Goal: Task Accomplishment & Management: Manage account settings

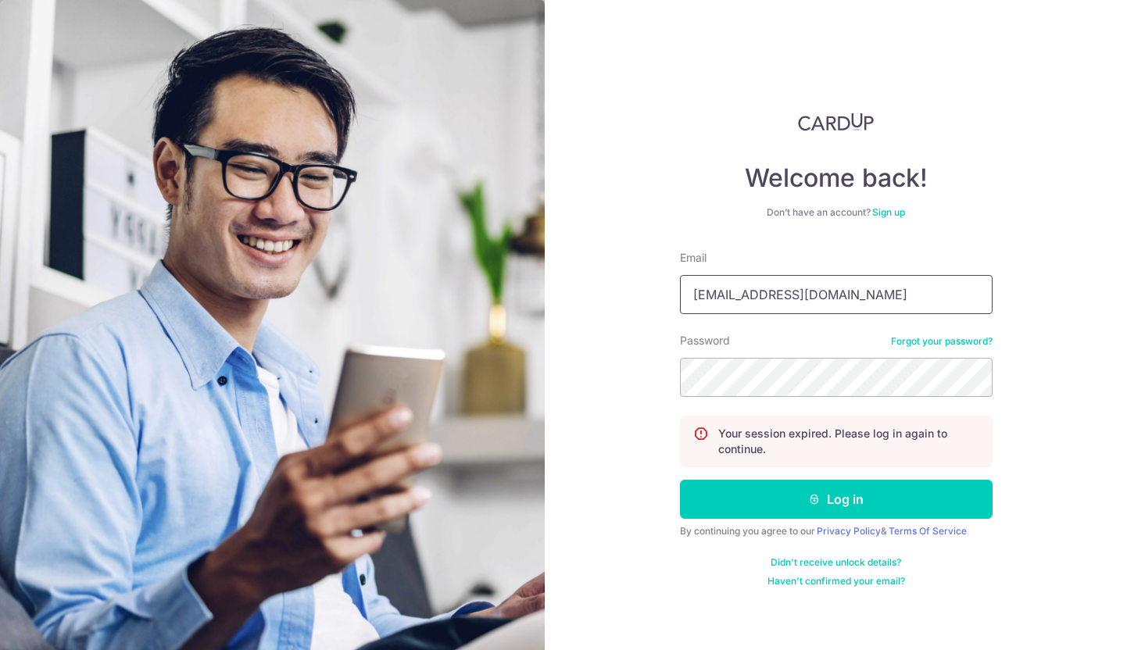
click at [724, 295] on input "[EMAIL_ADDRESS][DOMAIN_NAME]" at bounding box center [836, 294] width 313 height 39
drag, startPoint x: 739, startPoint y: 295, endPoint x: 636, endPoint y: 295, distance: 103.2
click at [636, 295] on div "Welcome back! Don’t have an account? Sign up Email teehejia@gmail.com Password …" at bounding box center [836, 325] width 582 height 650
type input "hejiatee@gmail.com"
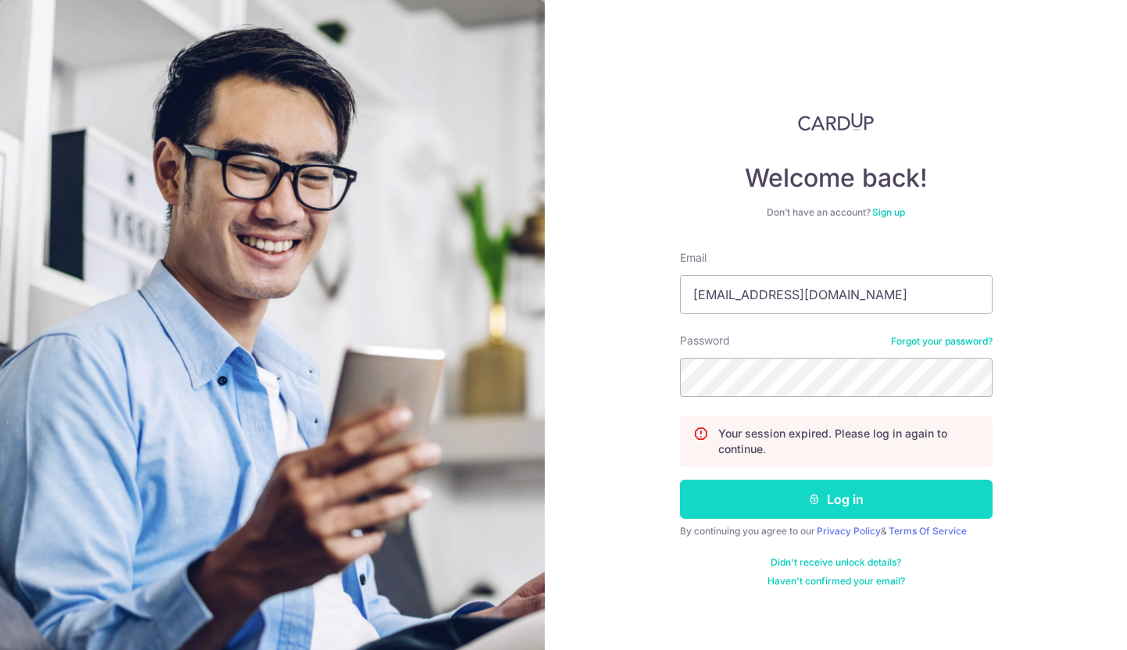
click at [855, 486] on button "Log in" at bounding box center [836, 499] width 313 height 39
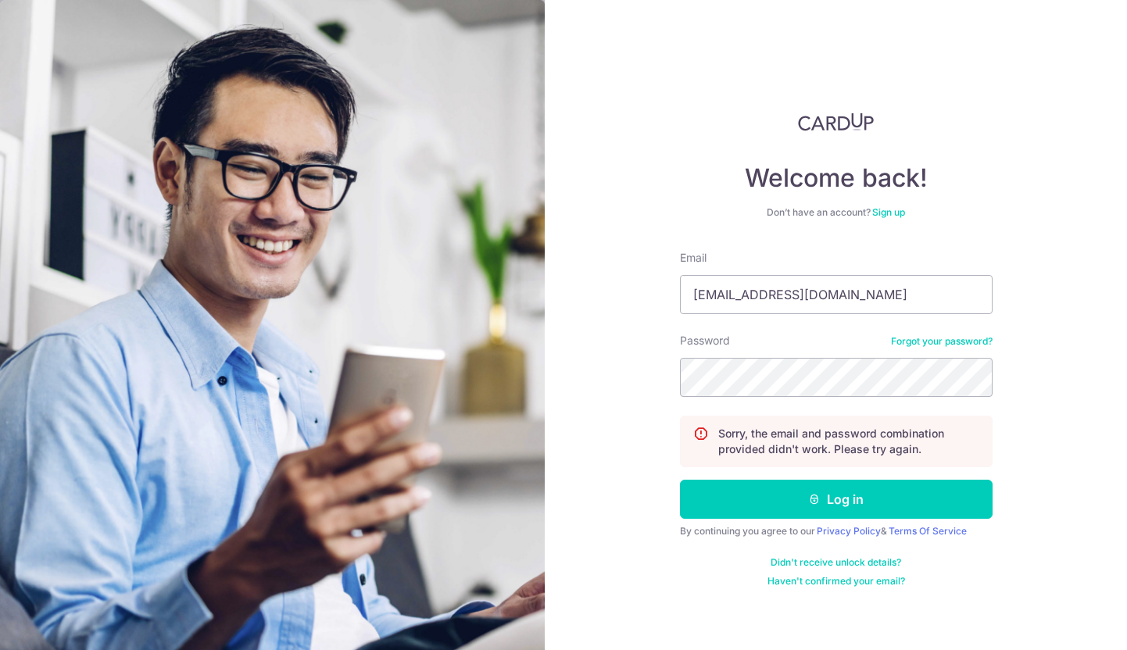
click at [846, 400] on form "Email teehejia@gmail.com Password Forgot your password? Sorry, the email and pa…" at bounding box center [836, 419] width 313 height 338
click at [758, 300] on input "[EMAIL_ADDRESS][DOMAIN_NAME]" at bounding box center [836, 294] width 313 height 39
click at [758, 300] on input "teehejia@gmail.com" at bounding box center [836, 294] width 313 height 39
type input "hejiatee@gmail.com"
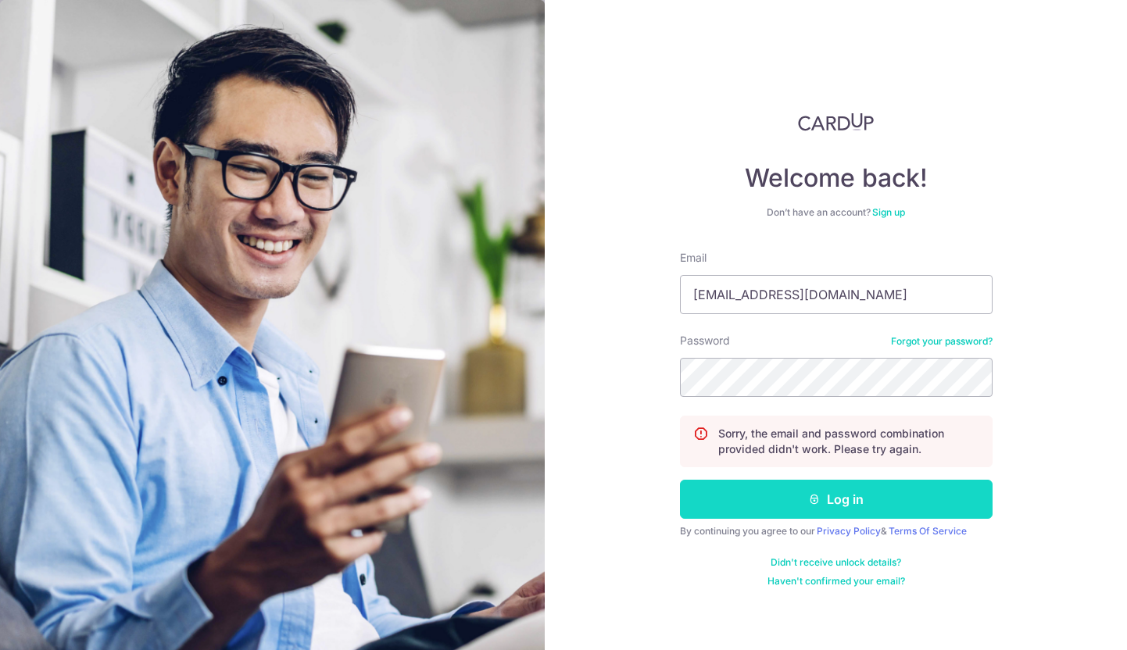
click at [841, 509] on button "Log in" at bounding box center [836, 499] width 313 height 39
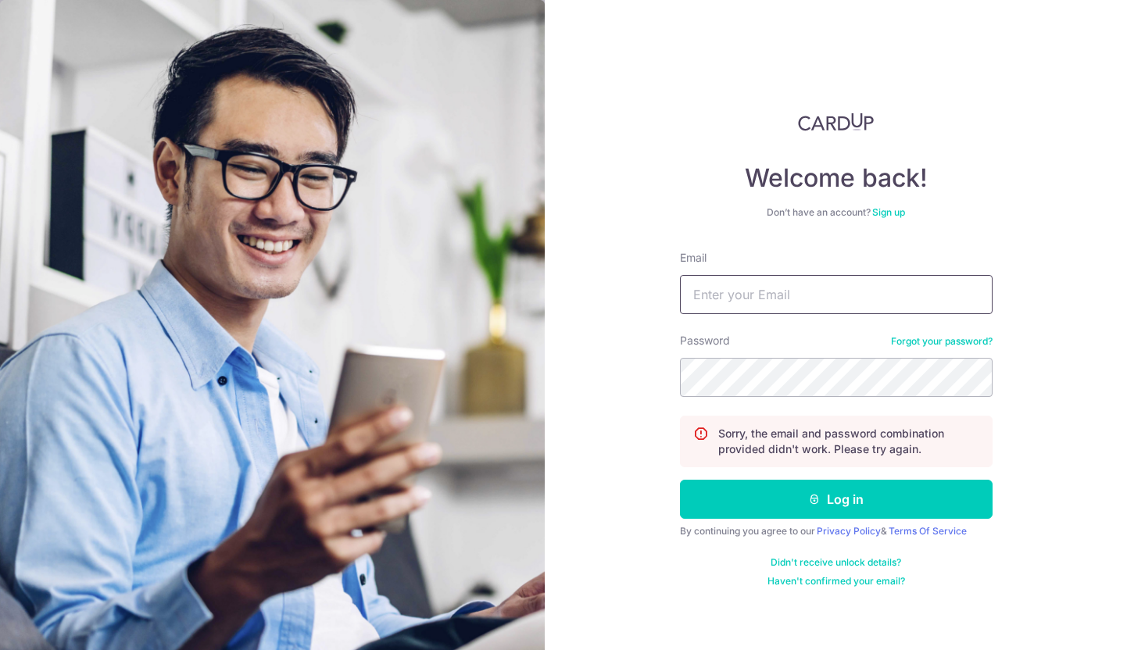
type input "[EMAIL_ADDRESS][DOMAIN_NAME]"
click at [841, 509] on button "Log in" at bounding box center [836, 499] width 313 height 39
click at [753, 302] on input "[EMAIL_ADDRESS][DOMAIN_NAME]" at bounding box center [836, 294] width 313 height 39
click at [752, 299] on input "[EMAIL_ADDRESS][DOMAIN_NAME]" at bounding box center [836, 294] width 313 height 39
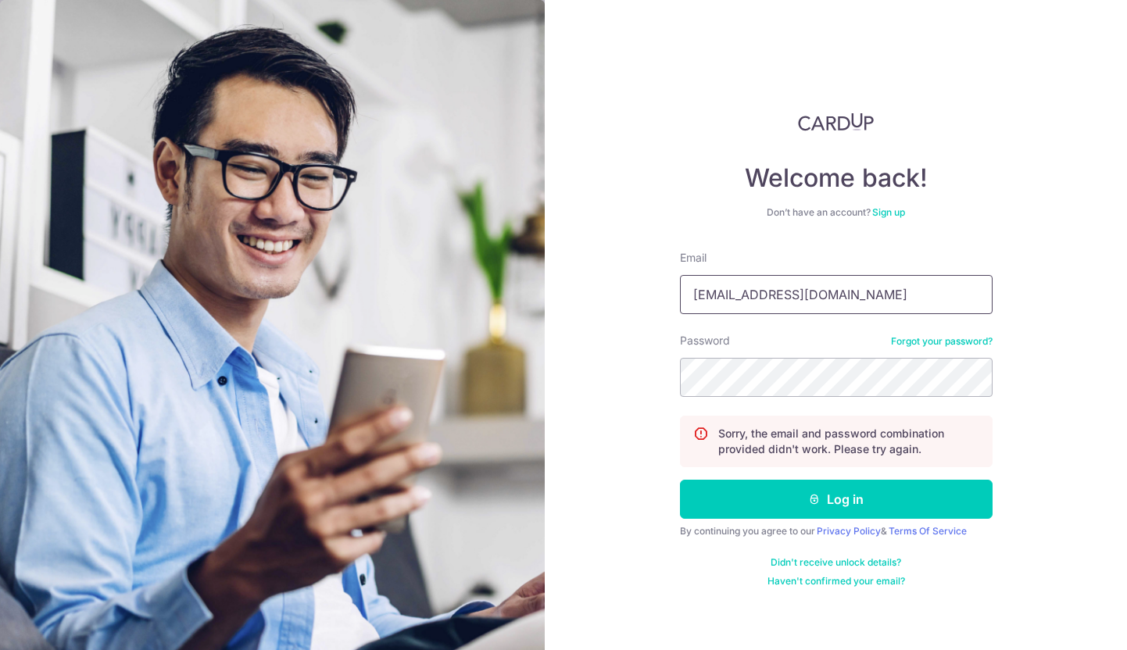
drag, startPoint x: 739, startPoint y: 295, endPoint x: 698, endPoint y: 294, distance: 40.7
click at [698, 294] on input "teehejia@gmail.com" at bounding box center [836, 294] width 313 height 39
type input "hejiatee@gmail.com"
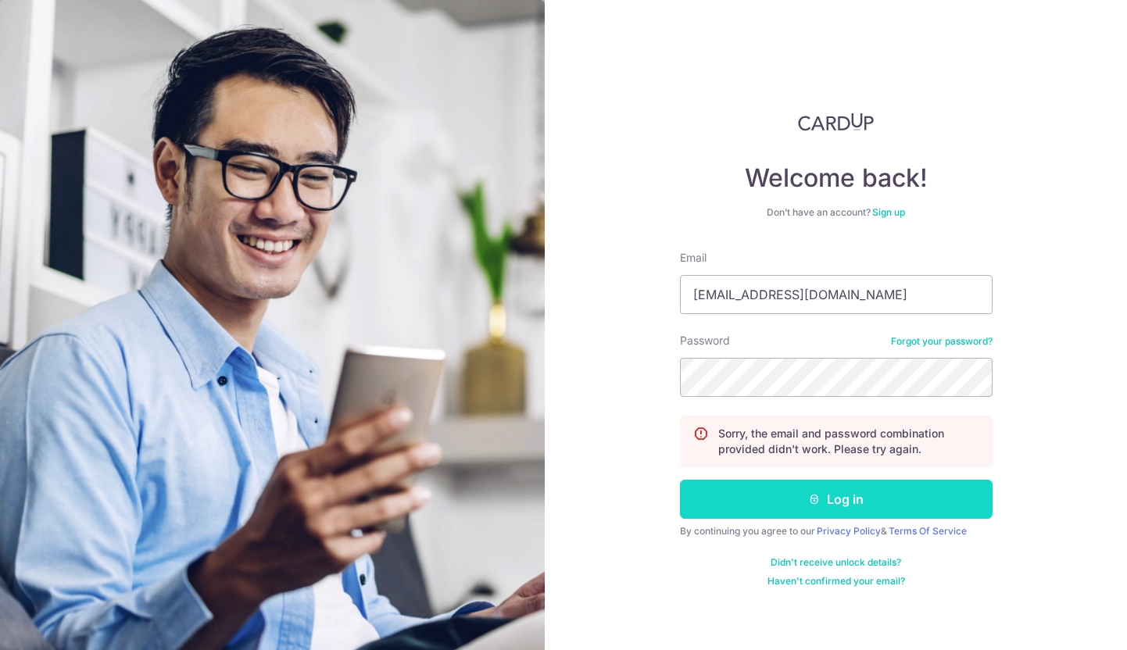
click at [840, 486] on button "Log in" at bounding box center [836, 499] width 313 height 39
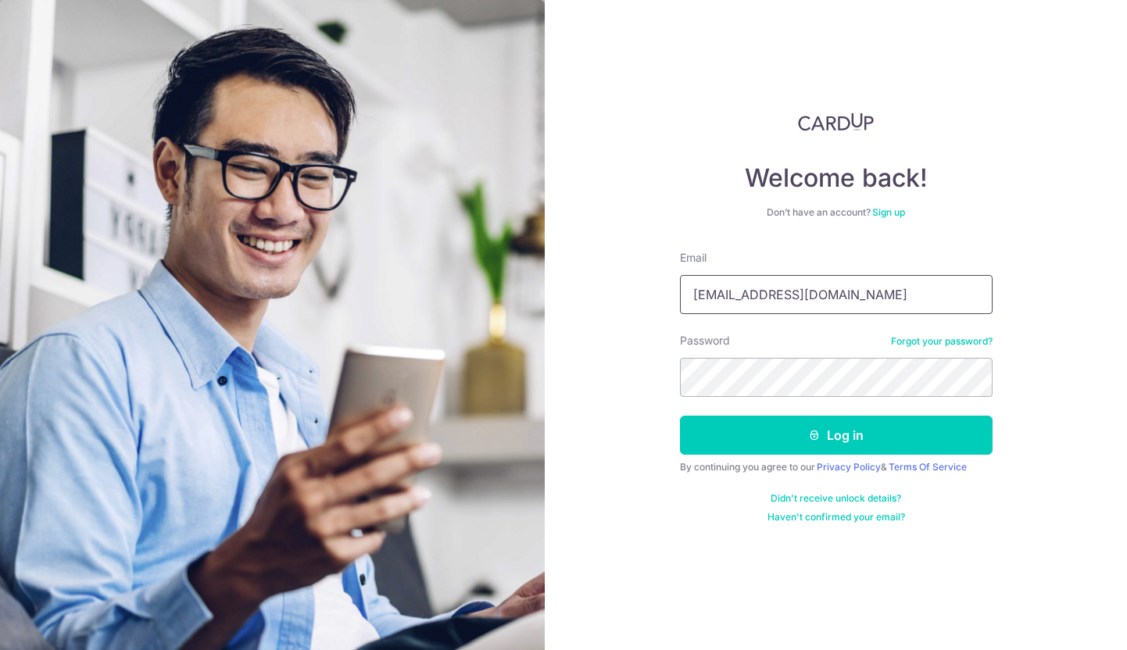
click at [714, 291] on input "[EMAIL_ADDRESS][DOMAIN_NAME]" at bounding box center [836, 294] width 313 height 39
drag, startPoint x: 738, startPoint y: 291, endPoint x: 639, endPoint y: 290, distance: 98.5
click at [639, 291] on div "Welcome back! Don’t have an account? Sign up Email [EMAIL_ADDRESS][DOMAIN_NAME]…" at bounding box center [836, 325] width 582 height 650
type input "[EMAIL_ADDRESS][DOMAIN_NAME]"
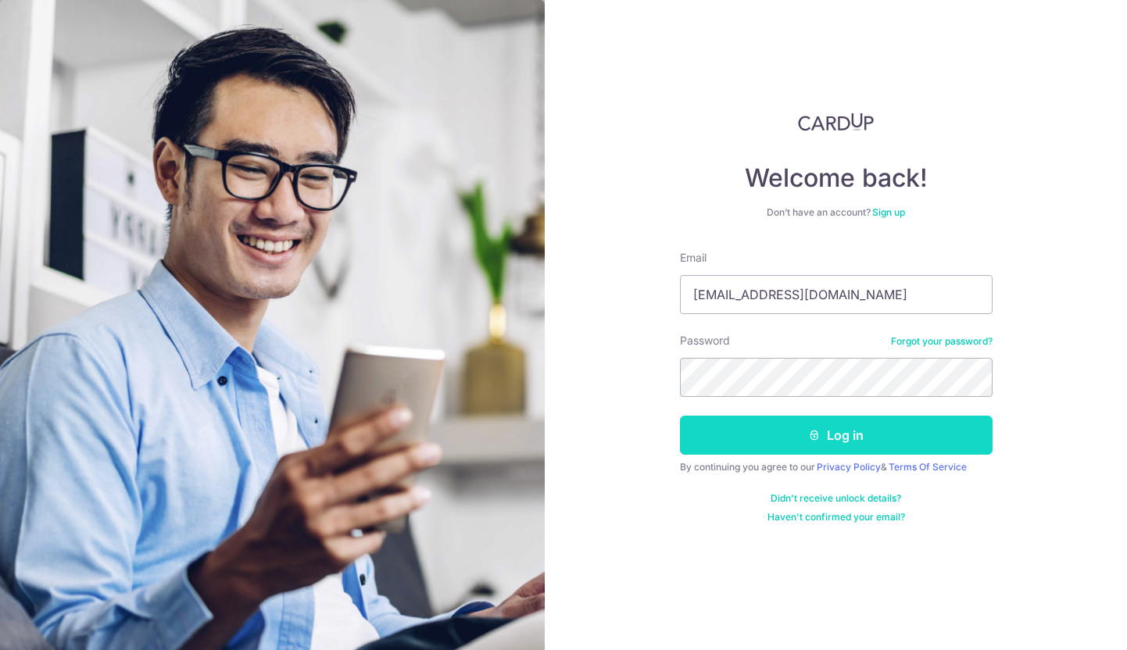
click at [743, 435] on button "Log in" at bounding box center [836, 435] width 313 height 39
